Goal: Task Accomplishment & Management: Manage account settings

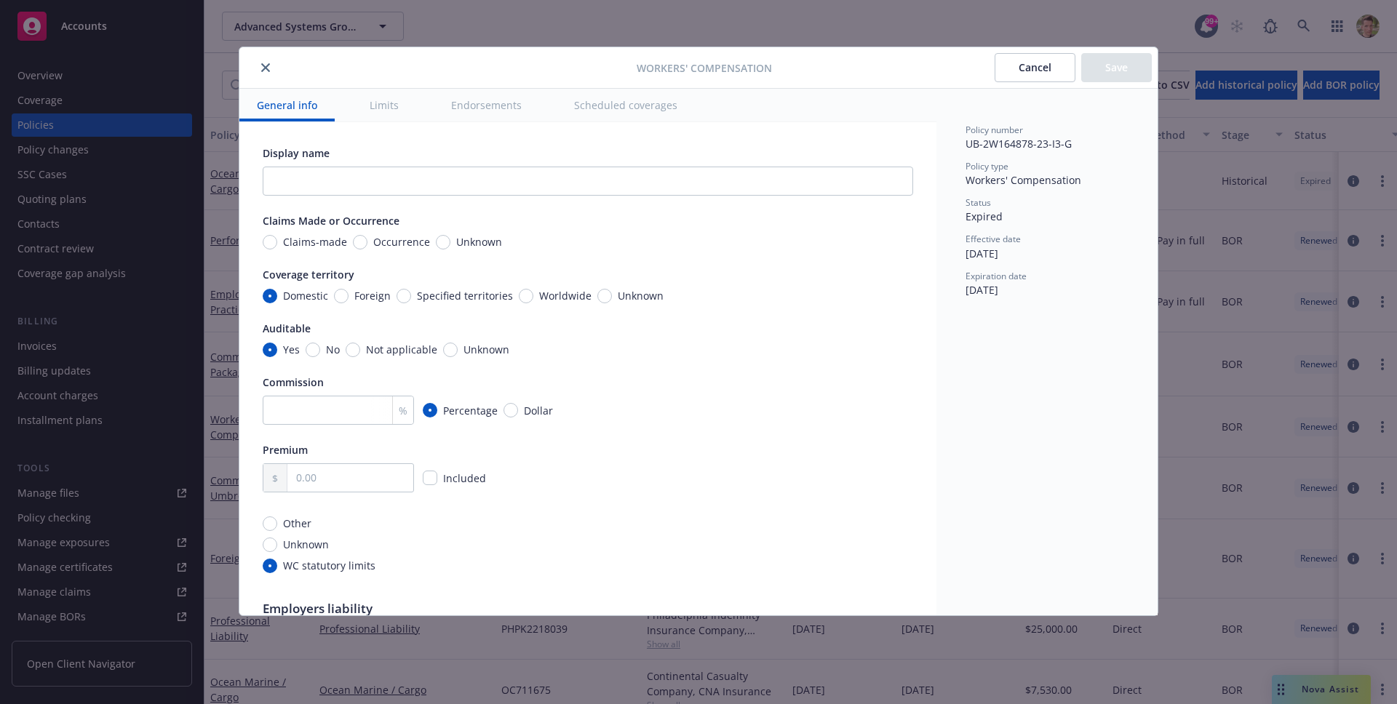
click at [389, 114] on button "Limits" at bounding box center [384, 105] width 64 height 33
click at [594, 99] on button "Scheduled coverages" at bounding box center [626, 105] width 138 height 33
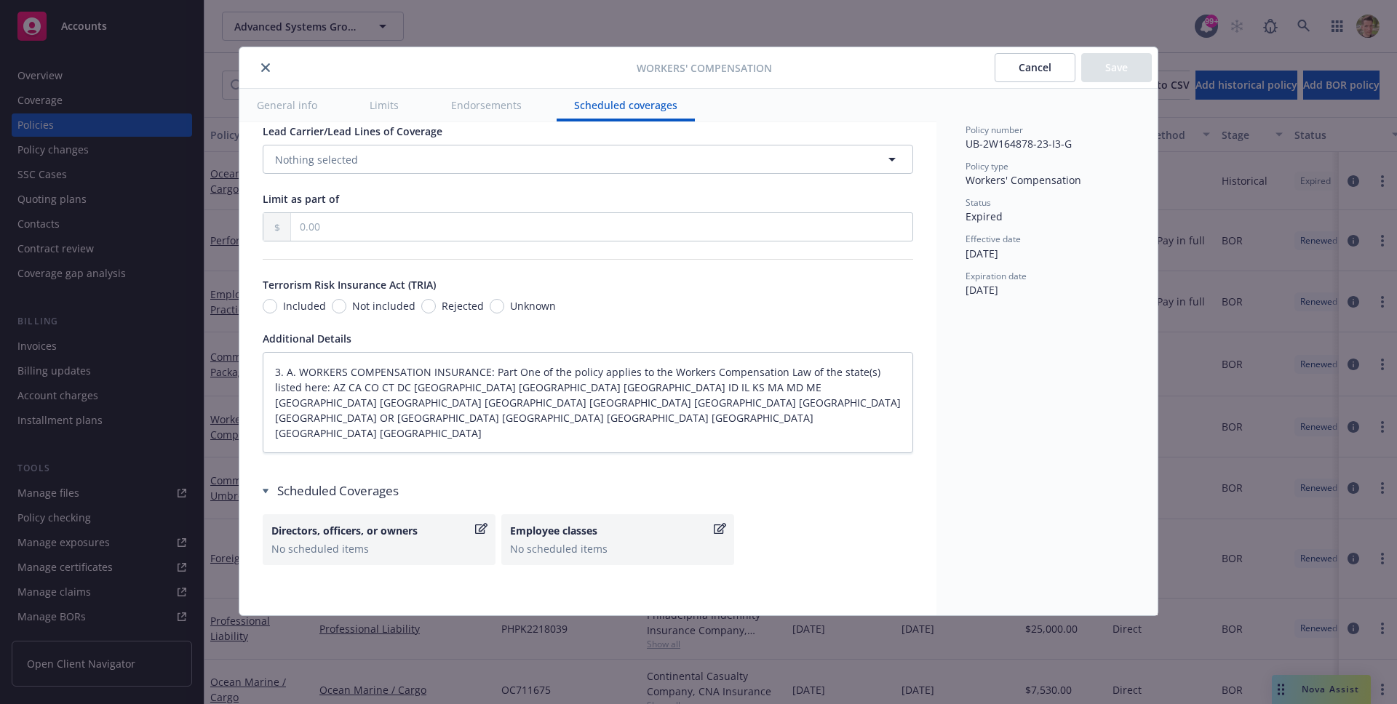
scroll to position [1244, 0]
click at [569, 526] on div "Employee classes" at bounding box center [610, 528] width 201 height 15
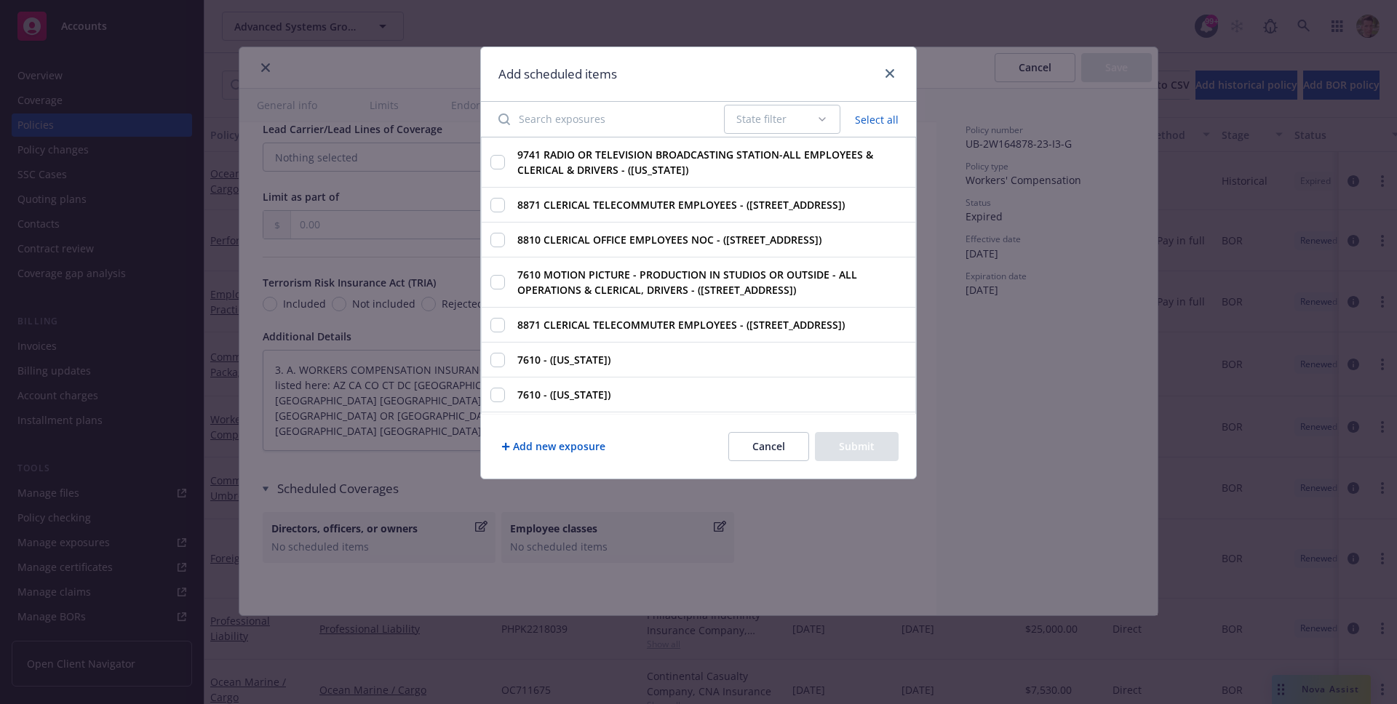
type textarea "x"
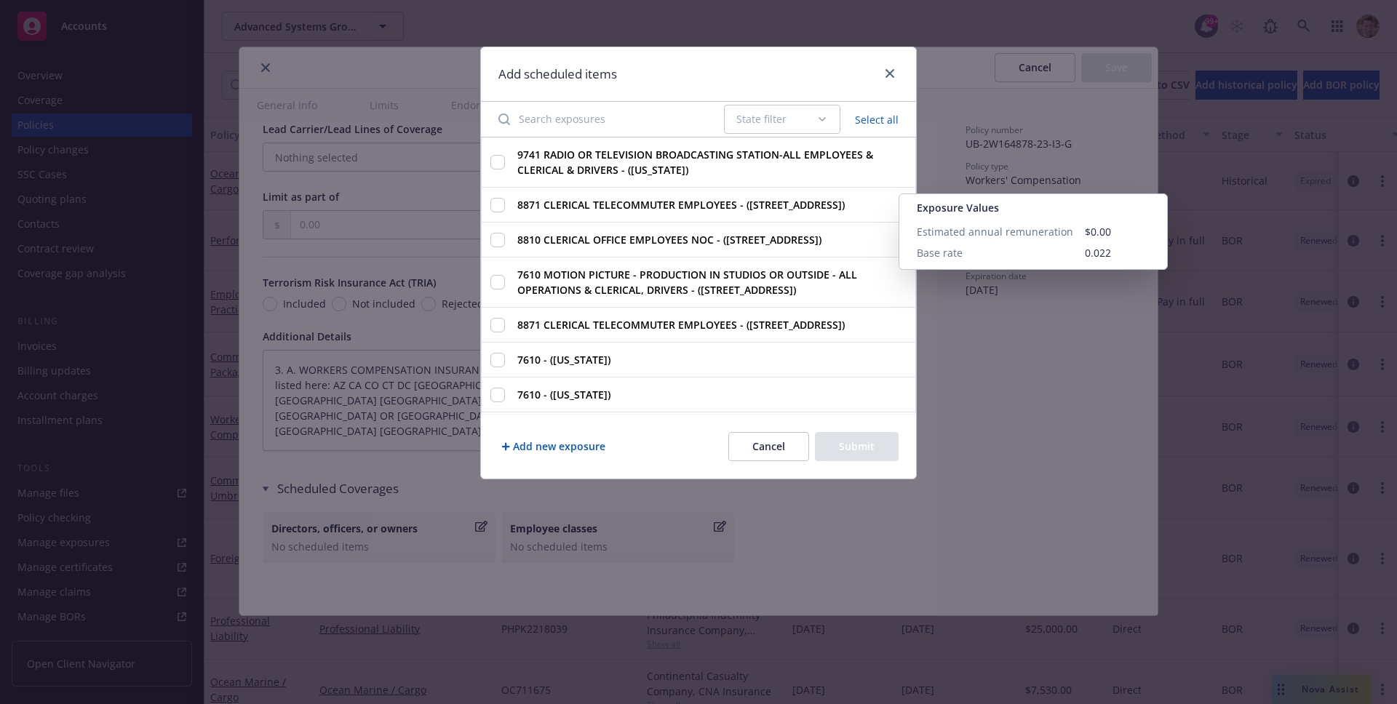
click at [582, 184] on div "9741 RADIO OR TELEVISION BROADCASTING STATION-ALL EMPLOYEES & CLERICAL & DRIVER…" at bounding box center [698, 163] width 435 height 50
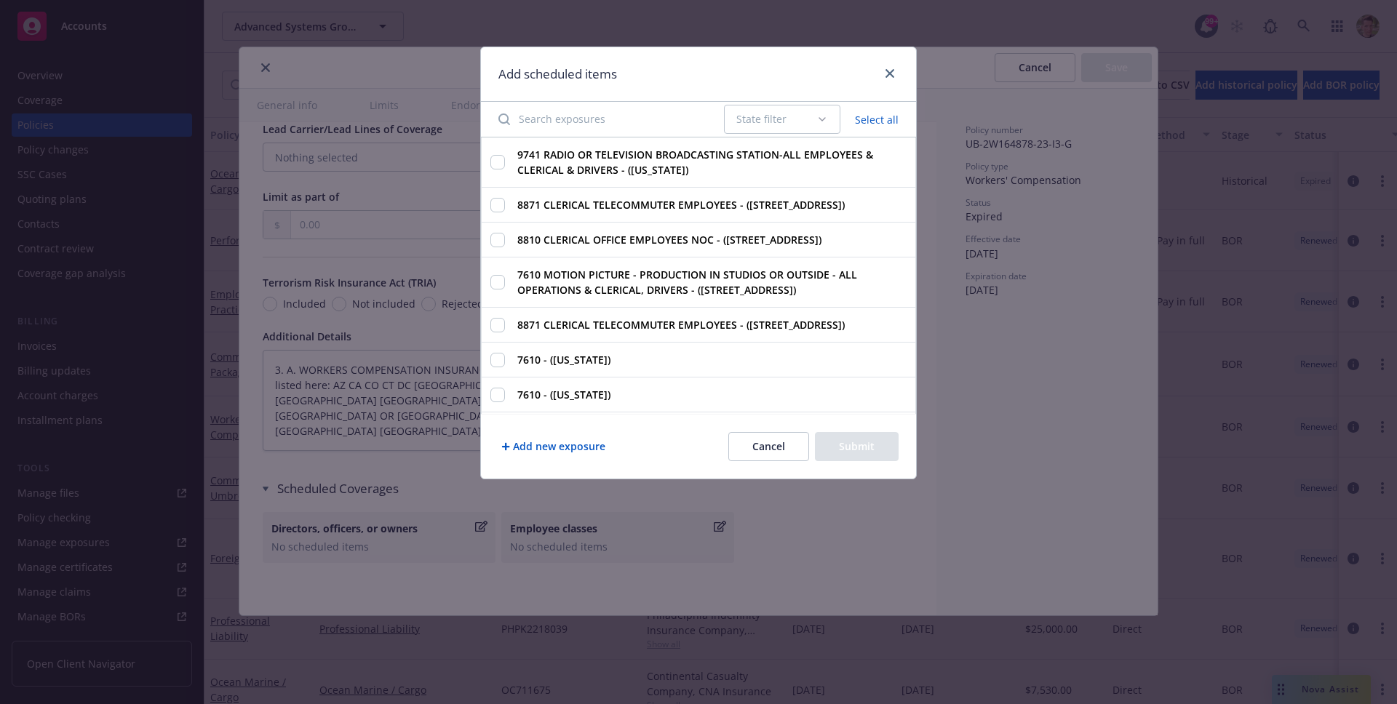
click at [489, 165] on div "9741 RADIO OR TELEVISION BROADCASTING STATION-ALL EMPLOYEES & CLERICAL & DRIVER…" at bounding box center [698, 163] width 435 height 50
click at [497, 162] on input "9741 RADIO OR TELEVISION BROADCASTING STATION-ALL EMPLOYEES & CLERICAL & DRIVER…" at bounding box center [497, 162] width 15 height 15
checkbox input "true"
click at [505, 215] on div "8871 CLERICAL TELECOMMUTER EMPLOYEES - ([STREET_ADDRESS])" at bounding box center [698, 205] width 435 height 35
click at [761, 450] on button "Cancel" at bounding box center [768, 446] width 81 height 29
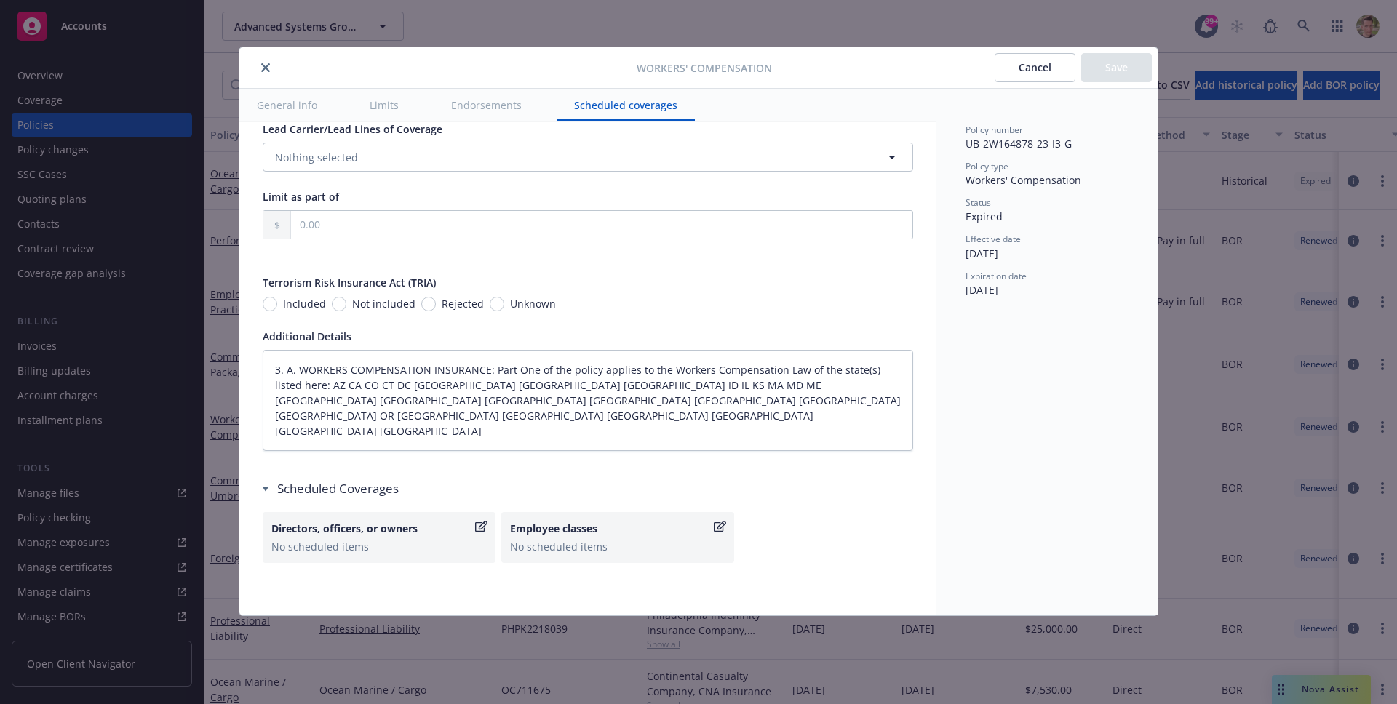
click at [306, 112] on button "General info" at bounding box center [286, 105] width 95 height 33
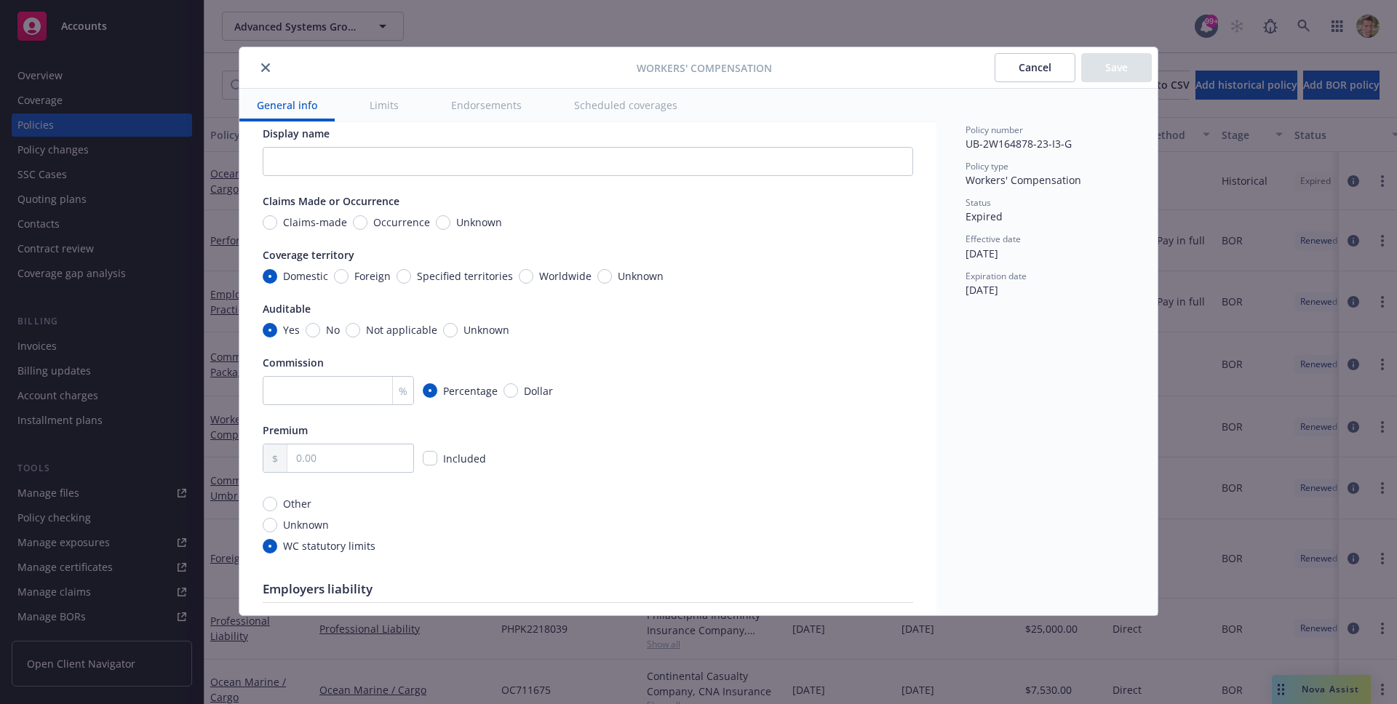
scroll to position [0, 0]
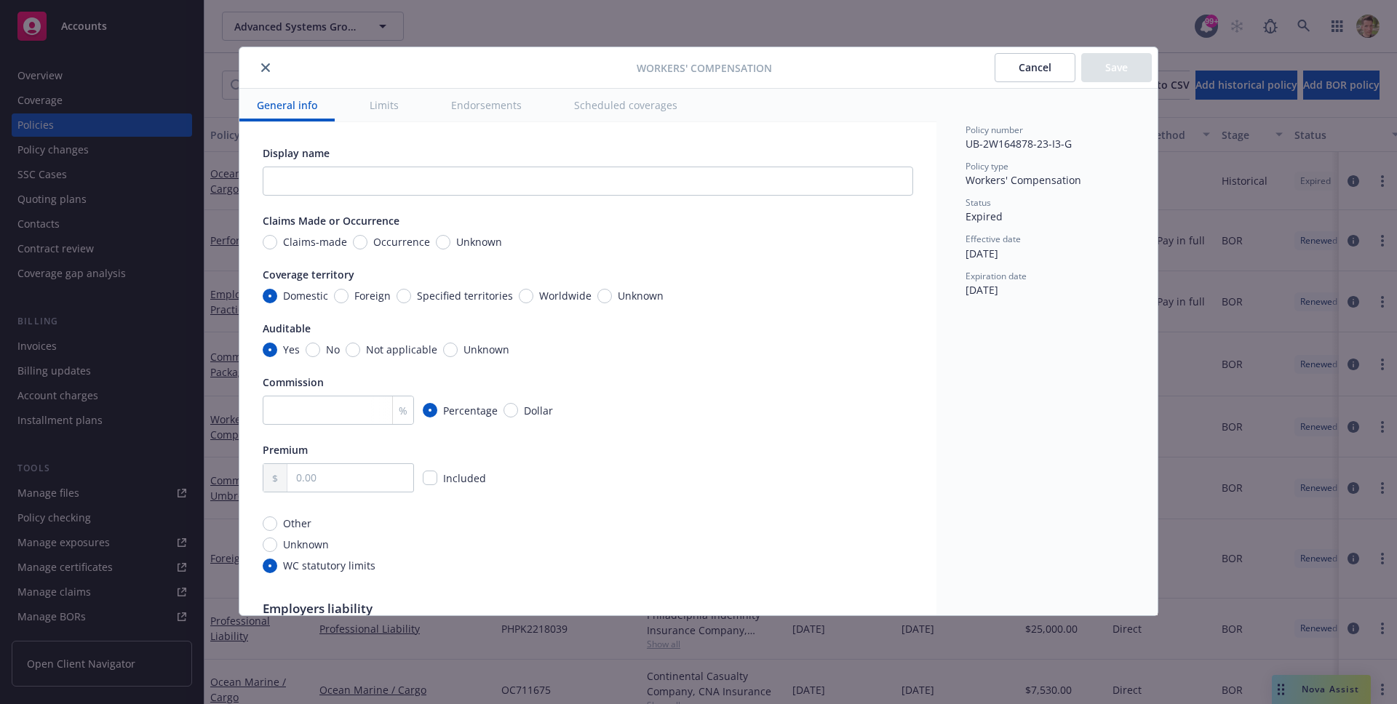
click at [380, 105] on button "Limits" at bounding box center [384, 105] width 64 height 33
click at [391, 111] on button "Limits" at bounding box center [384, 105] width 64 height 33
click at [469, 107] on button "Endorsements" at bounding box center [487, 105] width 106 height 33
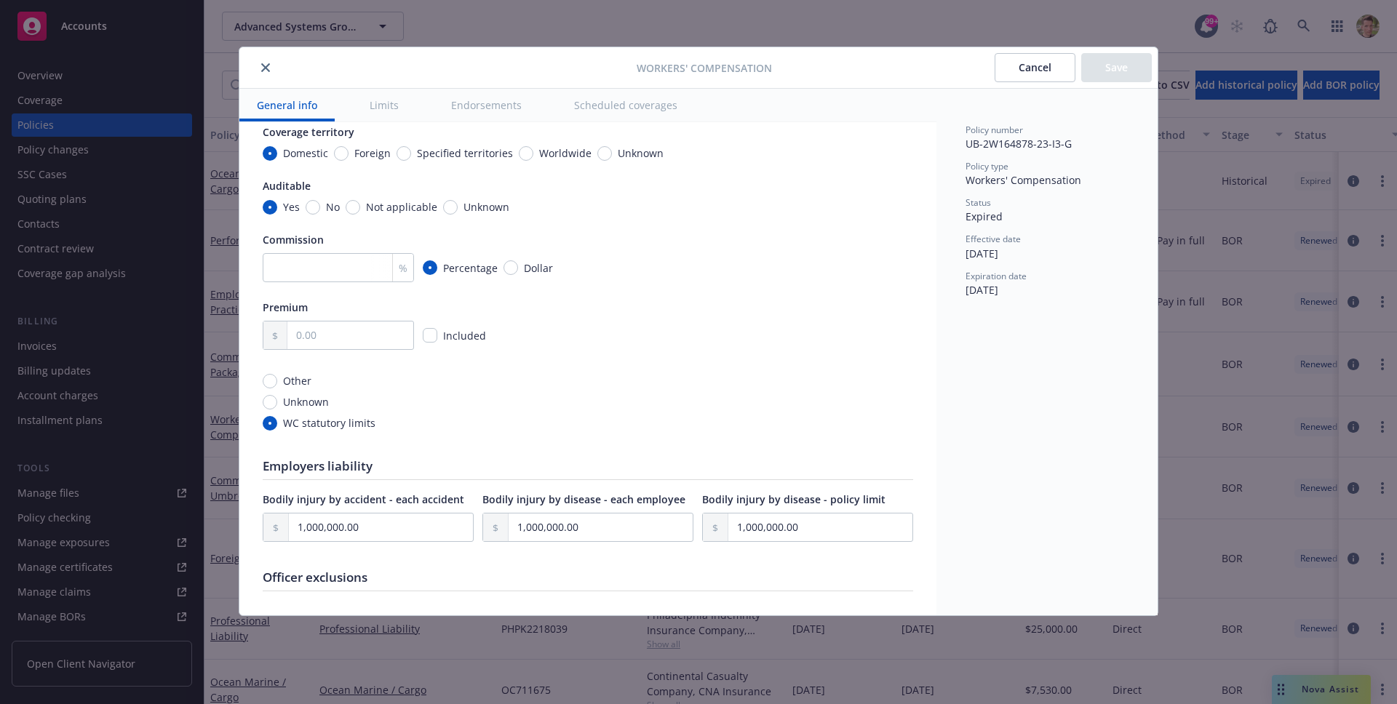
click at [503, 110] on button "Endorsements" at bounding box center [487, 105] width 106 height 33
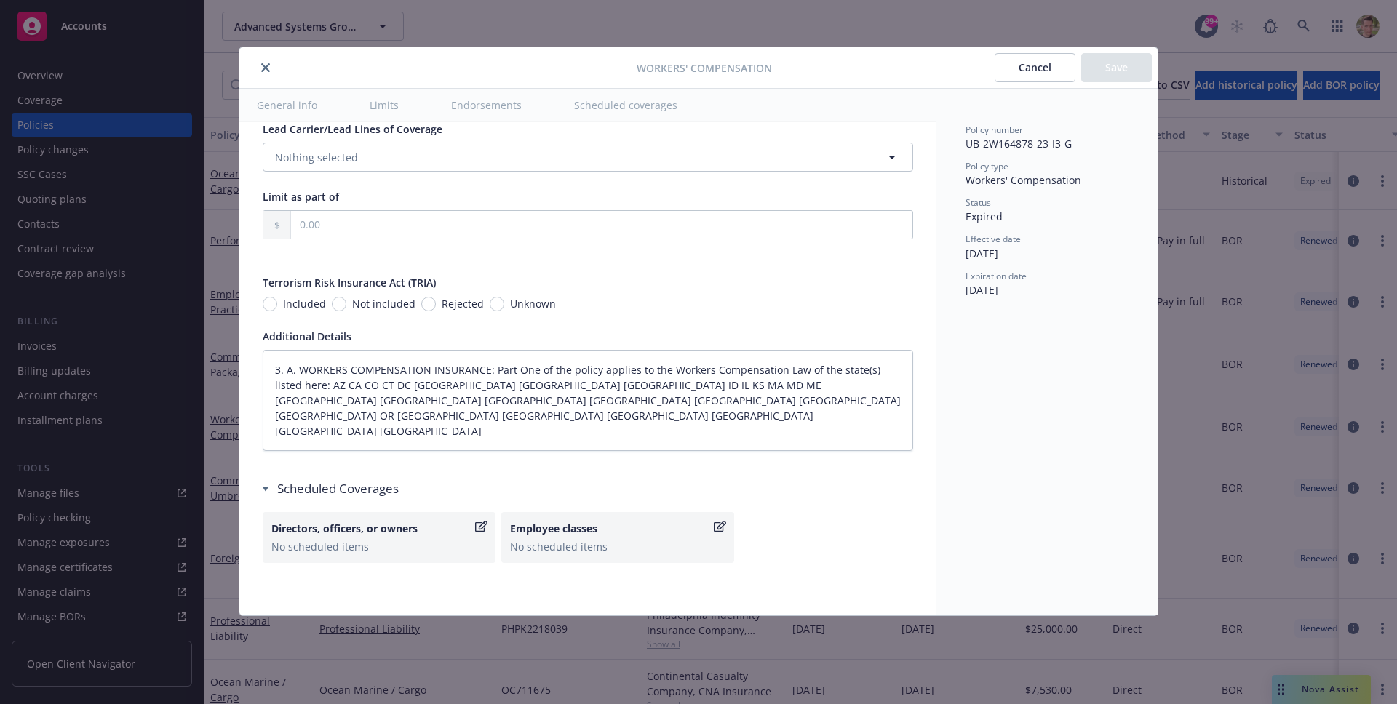
scroll to position [0, 0]
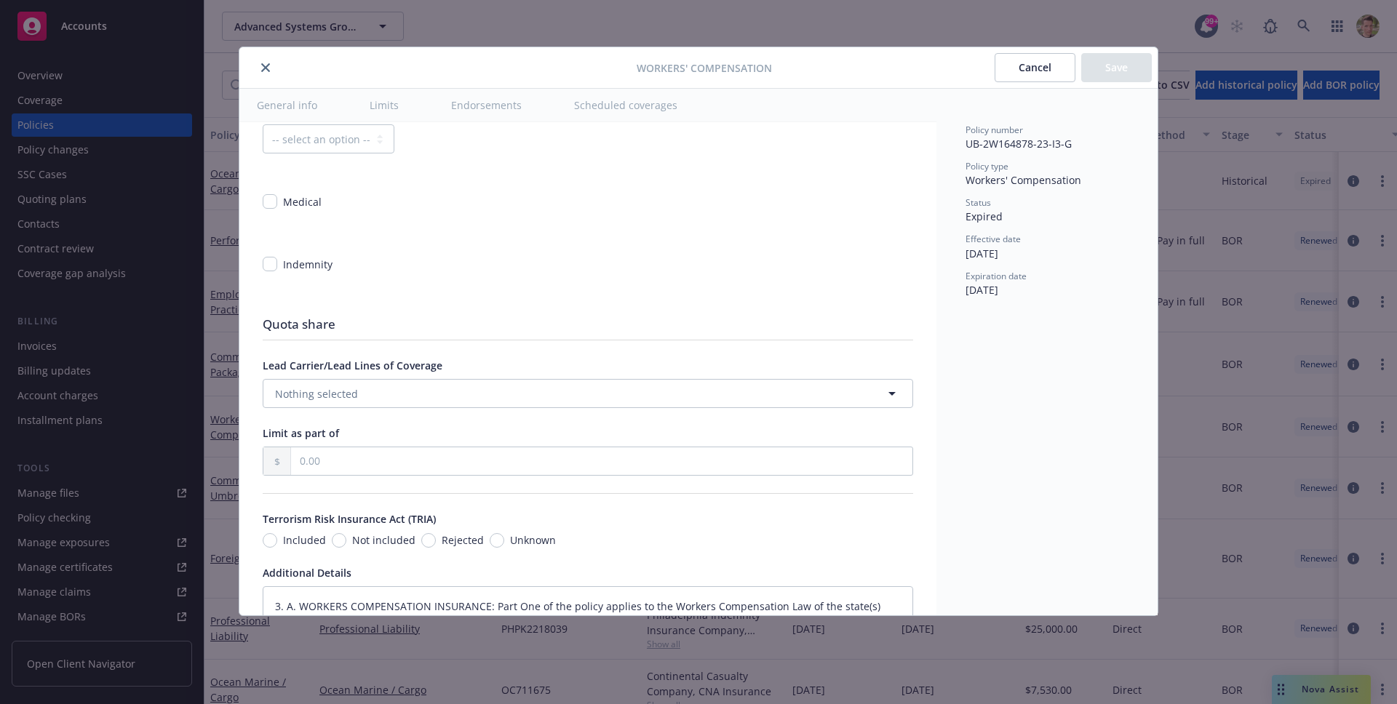
type textarea "x"
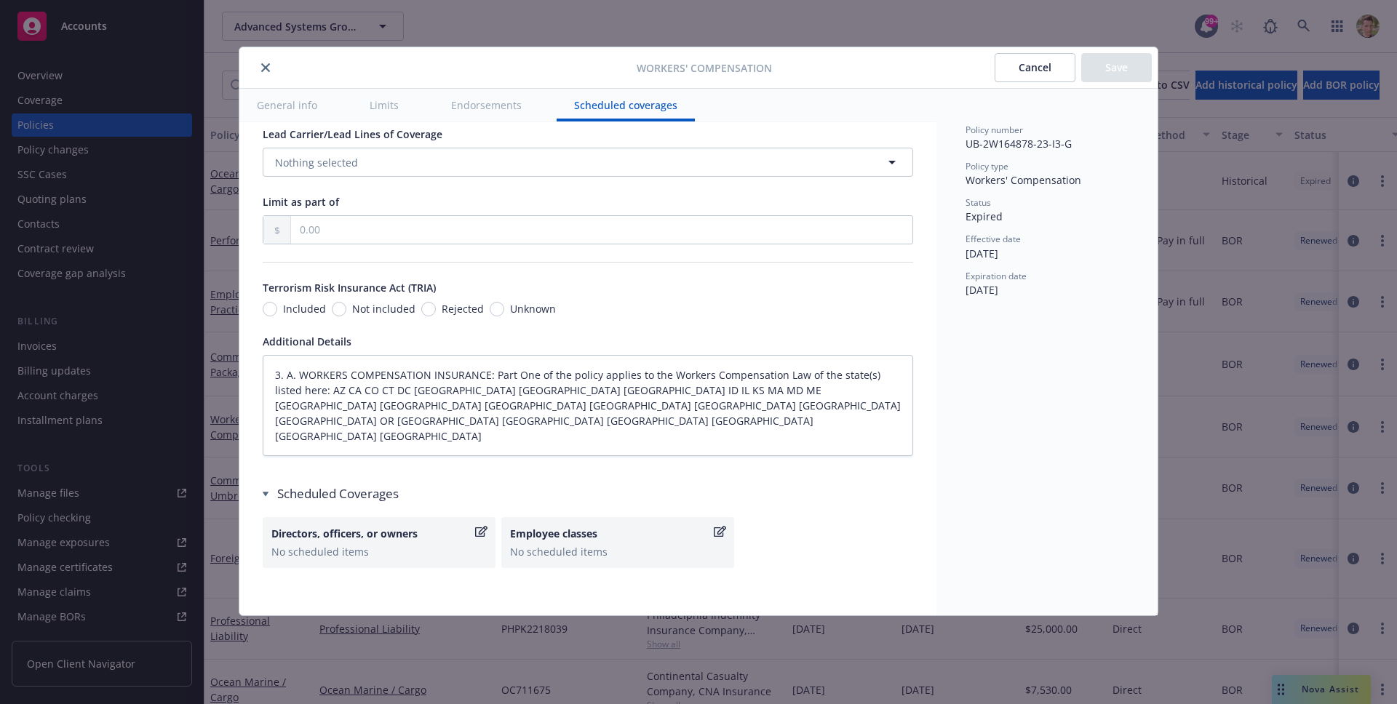
scroll to position [1244, 0]
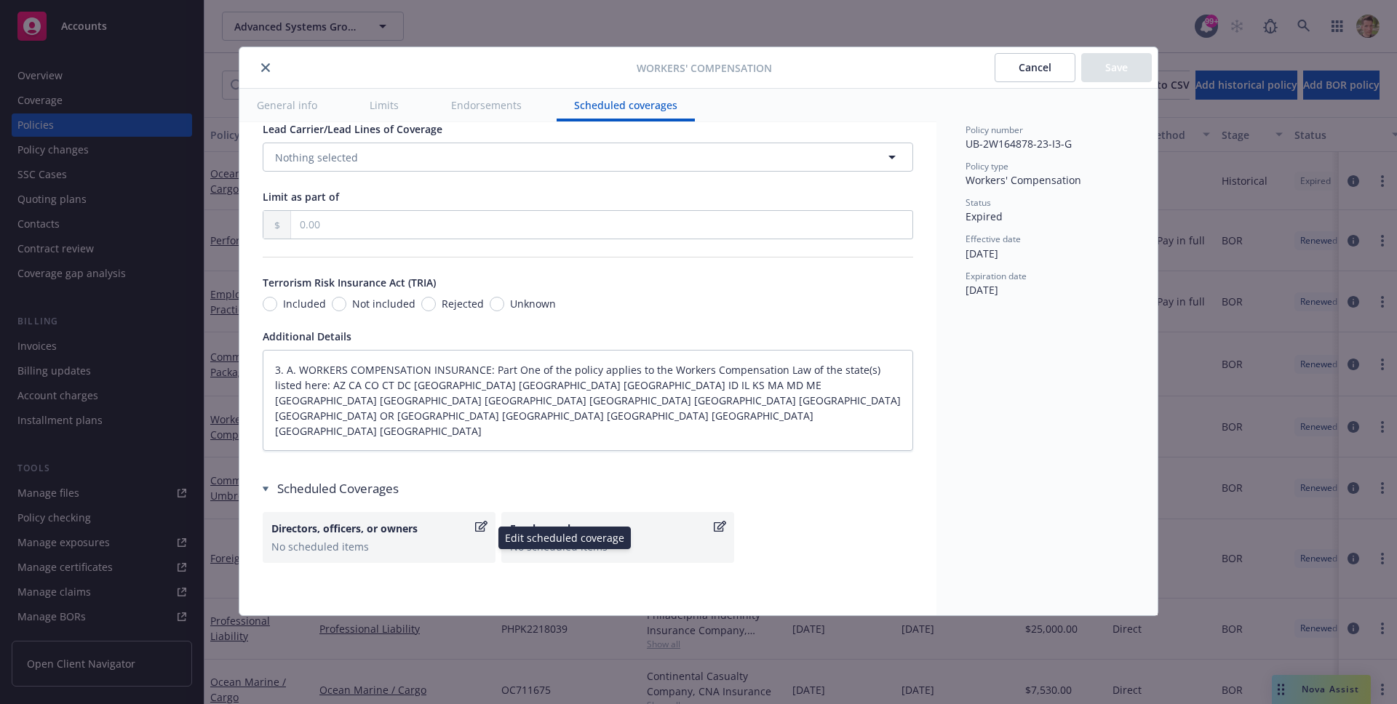
click at [483, 530] on icon "button" at bounding box center [481, 527] width 12 height 12
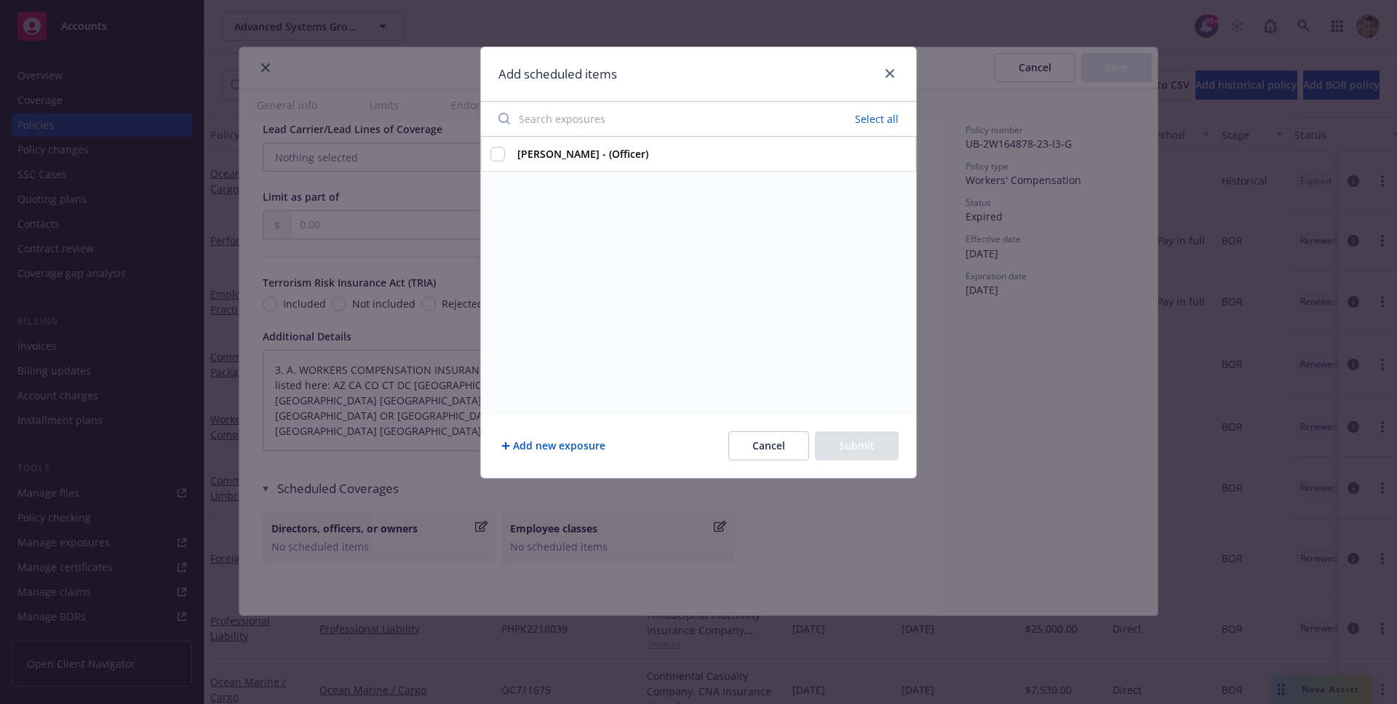
click at [556, 156] on strong "[PERSON_NAME] - (Officer)" at bounding box center [582, 154] width 131 height 14
click at [505, 156] on input "[PERSON_NAME] - (Officer)" at bounding box center [497, 154] width 15 height 15
checkbox input "true"
click at [853, 448] on button "Submit" at bounding box center [857, 446] width 84 height 29
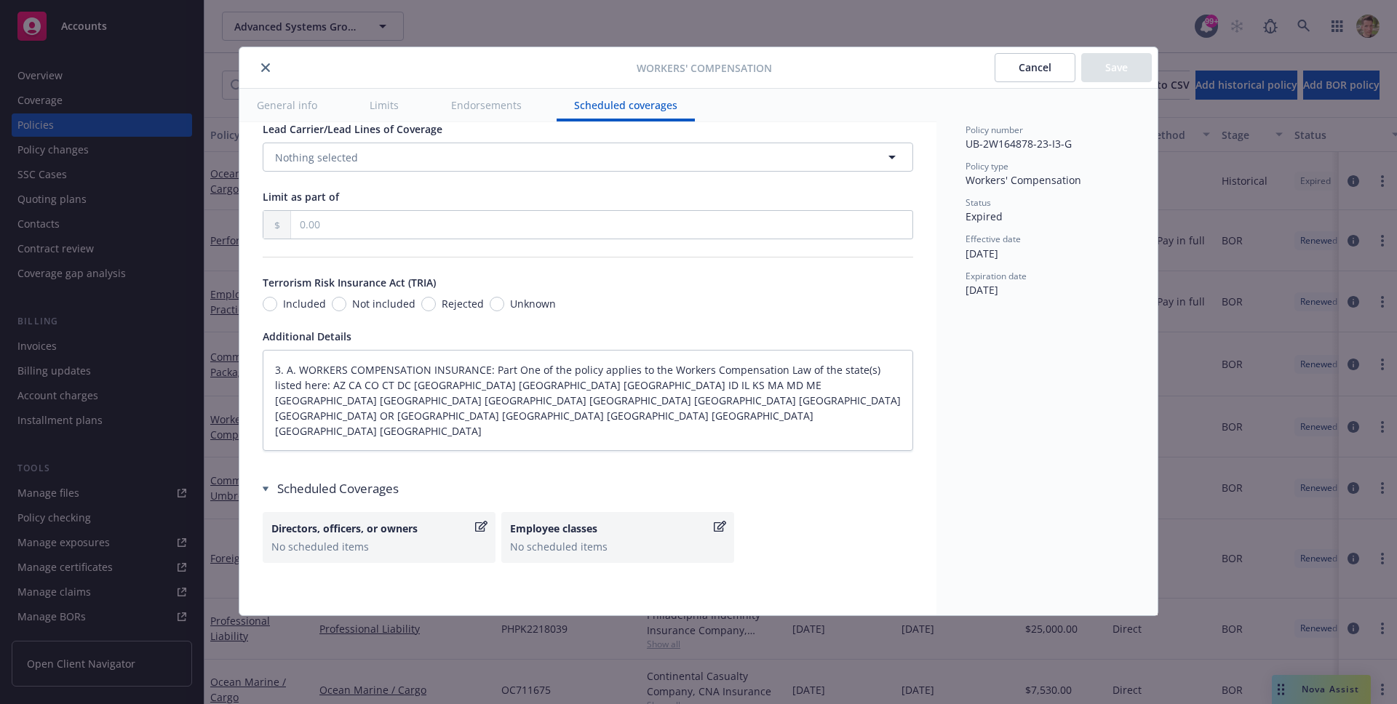
type textarea "x"
click at [479, 525] on icon "button" at bounding box center [481, 527] width 12 height 12
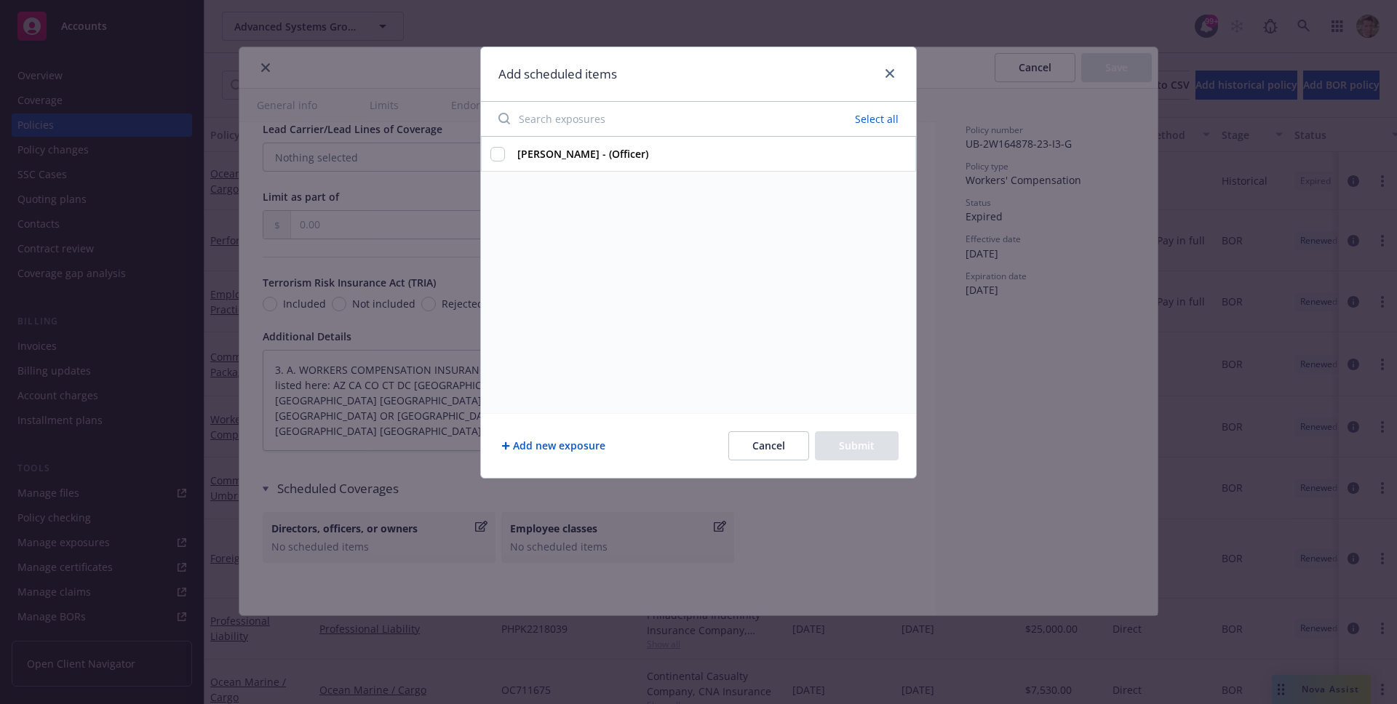
click at [746, 450] on button "Cancel" at bounding box center [768, 446] width 81 height 29
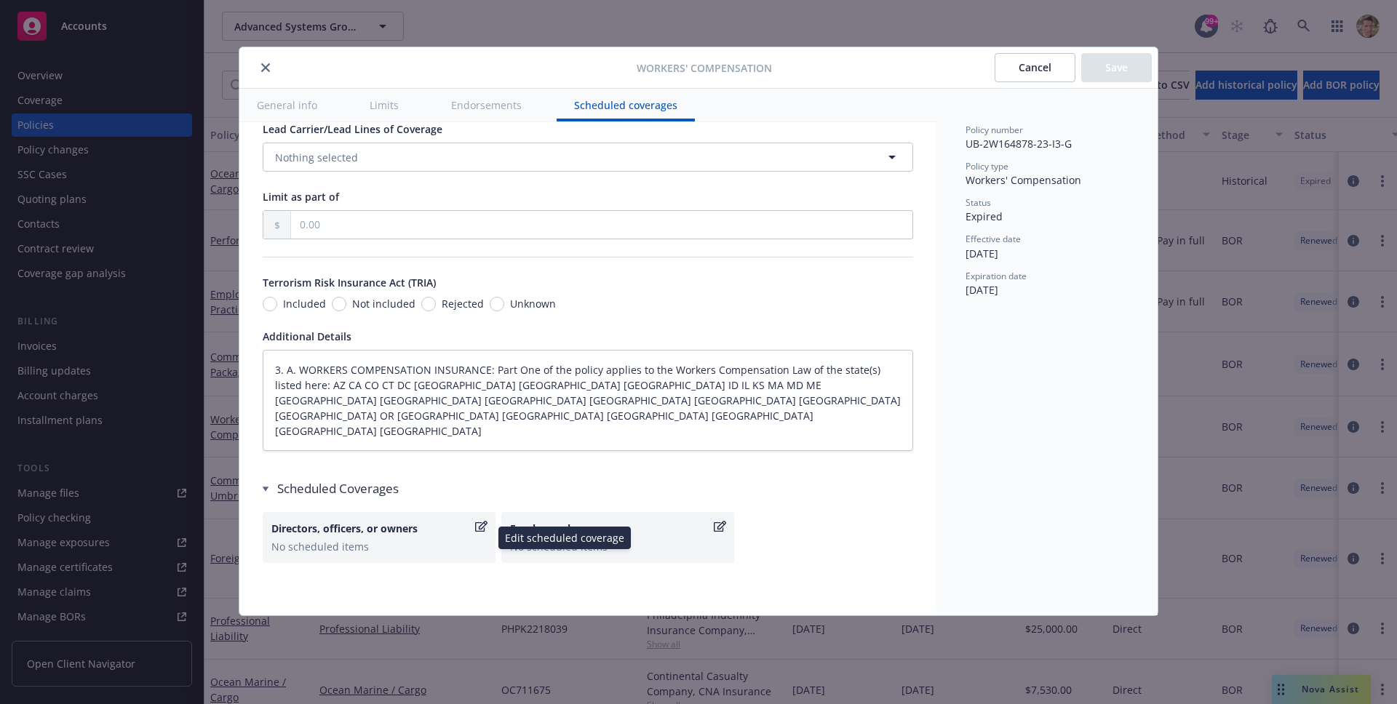
click at [387, 541] on div "No scheduled items" at bounding box center [378, 546] width 215 height 15
click at [1034, 76] on button "Cancel" at bounding box center [1035, 67] width 81 height 29
